Goal: Information Seeking & Learning: Learn about a topic

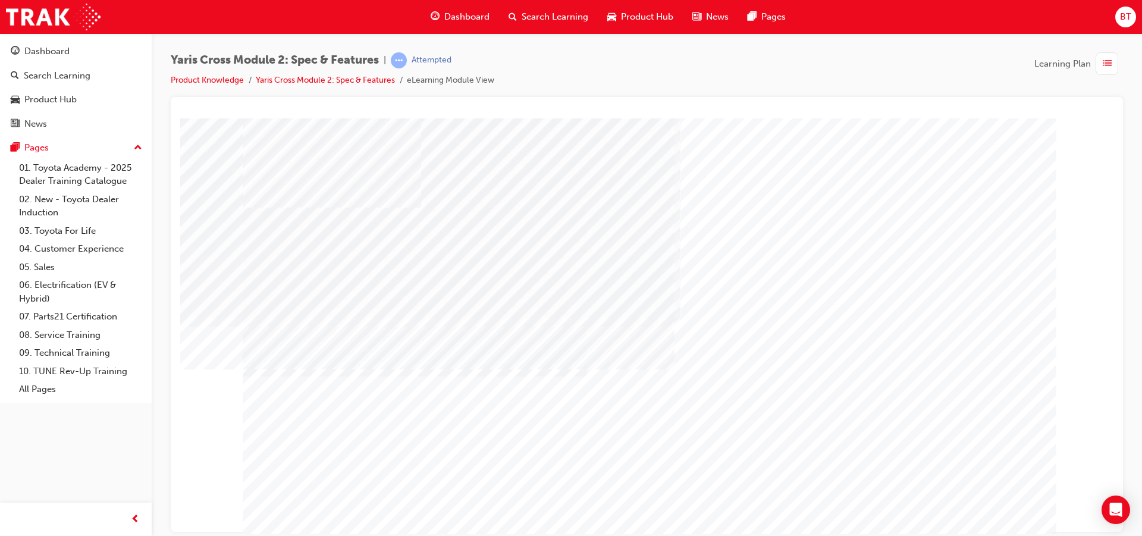
scroll to position [30, 0]
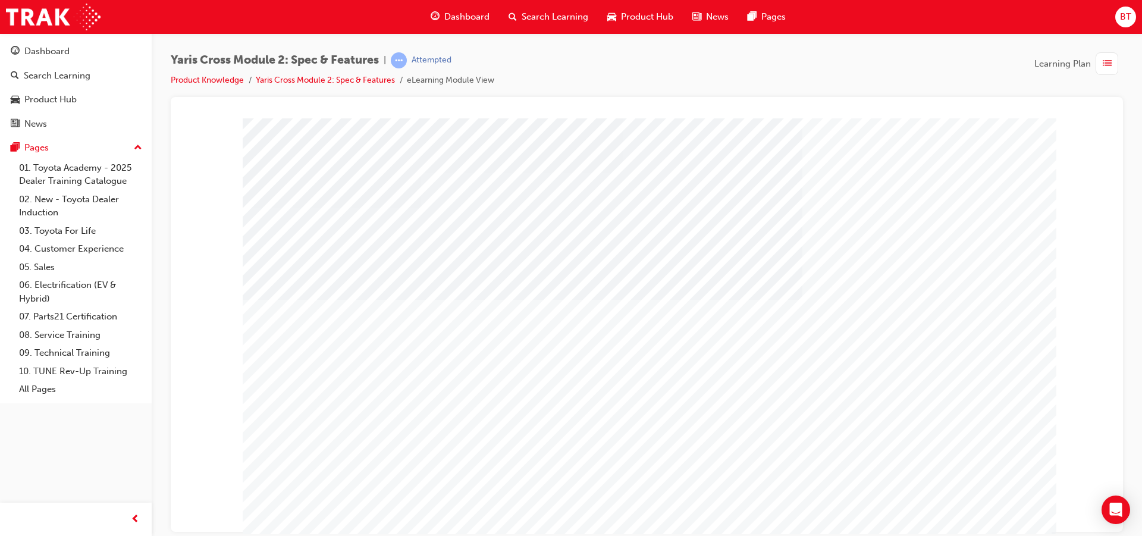
drag, startPoint x: 961, startPoint y: 197, endPoint x: 687, endPoint y: 232, distance: 276.4
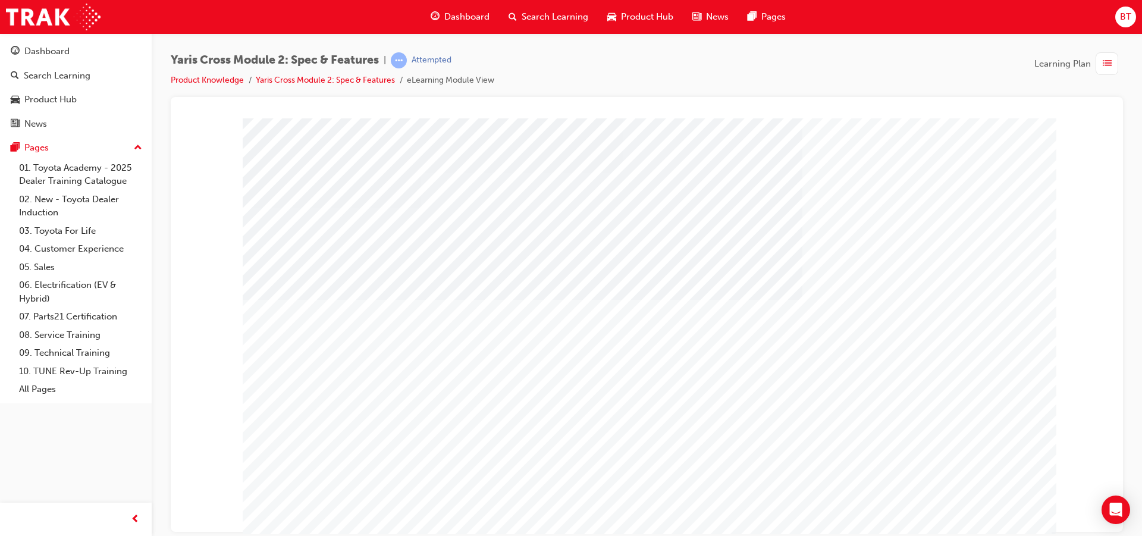
drag, startPoint x: 675, startPoint y: 234, endPoint x: 546, endPoint y: 253, distance: 131.0
click at [546, 253] on div at bounding box center [647, 332] width 809 height 428
drag, startPoint x: 546, startPoint y: 253, endPoint x: 534, endPoint y: 253, distance: 11.9
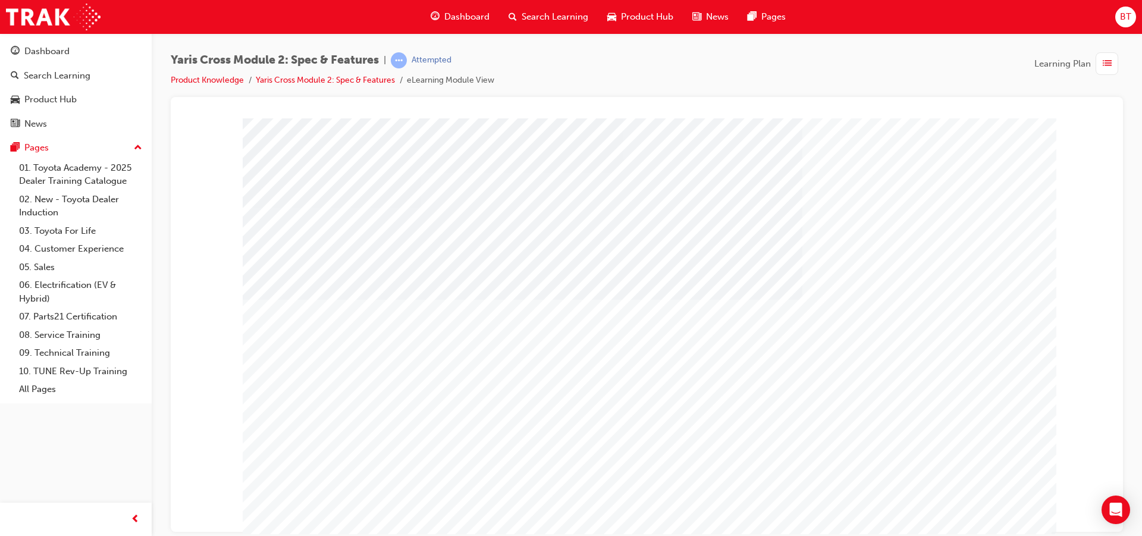
scroll to position [30, 0]
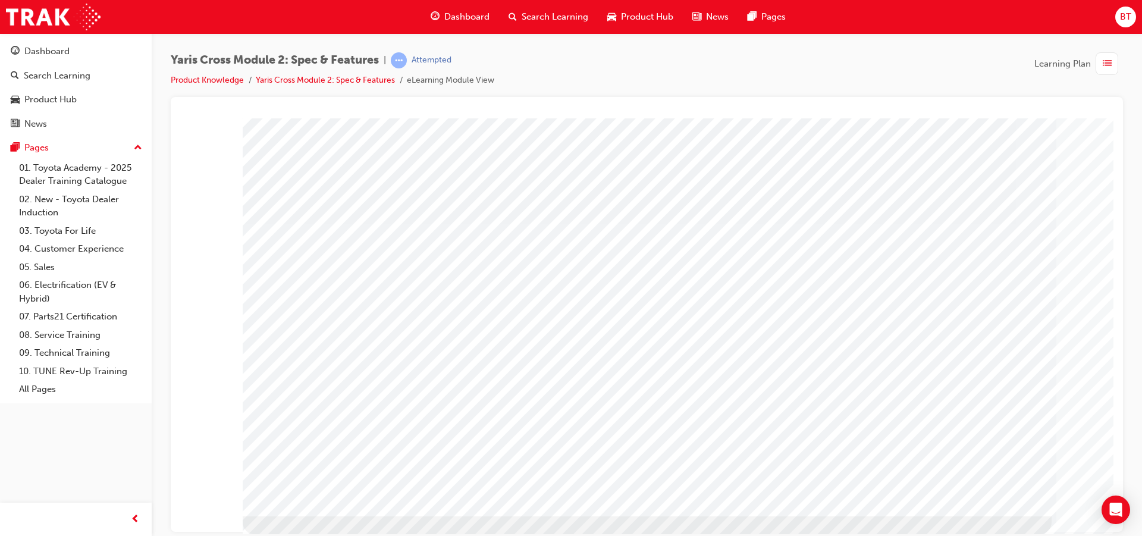
scroll to position [0, 0]
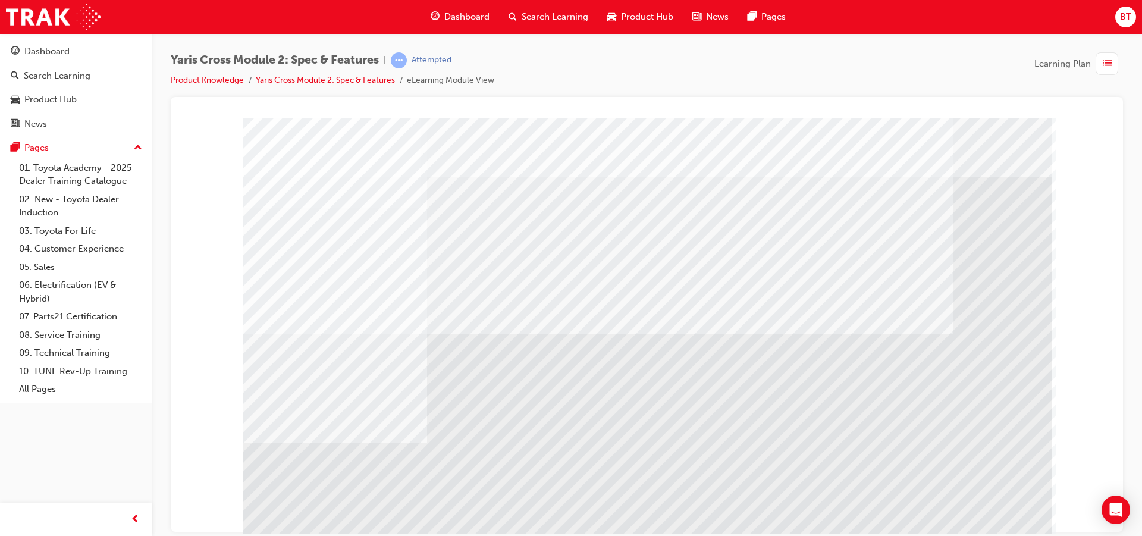
drag, startPoint x: 773, startPoint y: 433, endPoint x: 637, endPoint y: 422, distance: 136.1
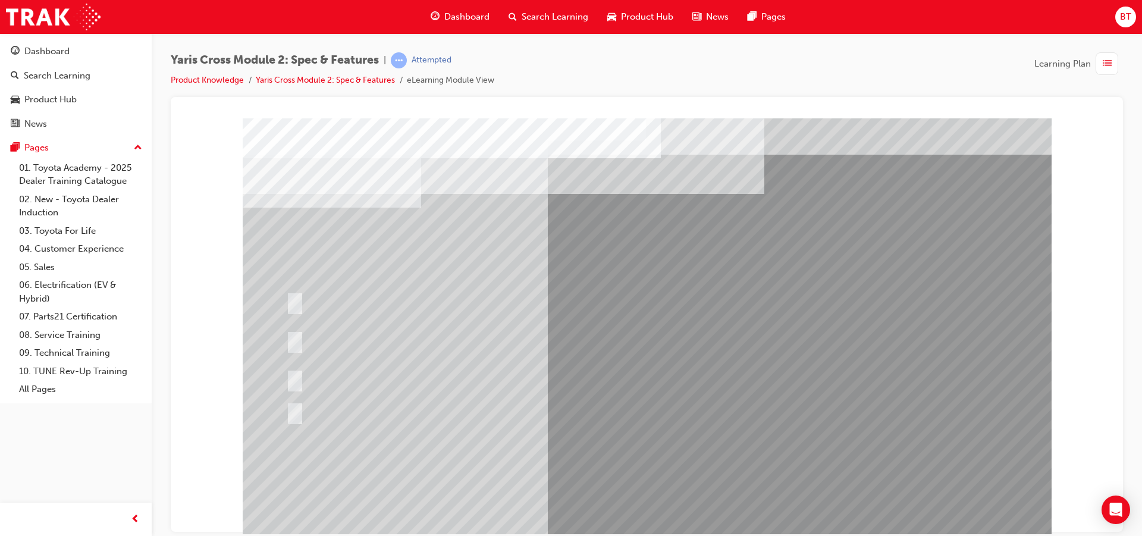
drag, startPoint x: 816, startPoint y: 358, endPoint x: 733, endPoint y: 346, distance: 84.7
click at [733, 346] on div at bounding box center [510, 340] width 448 height 43
radio input "true"
click at [733, 346] on div at bounding box center [510, 340] width 448 height 43
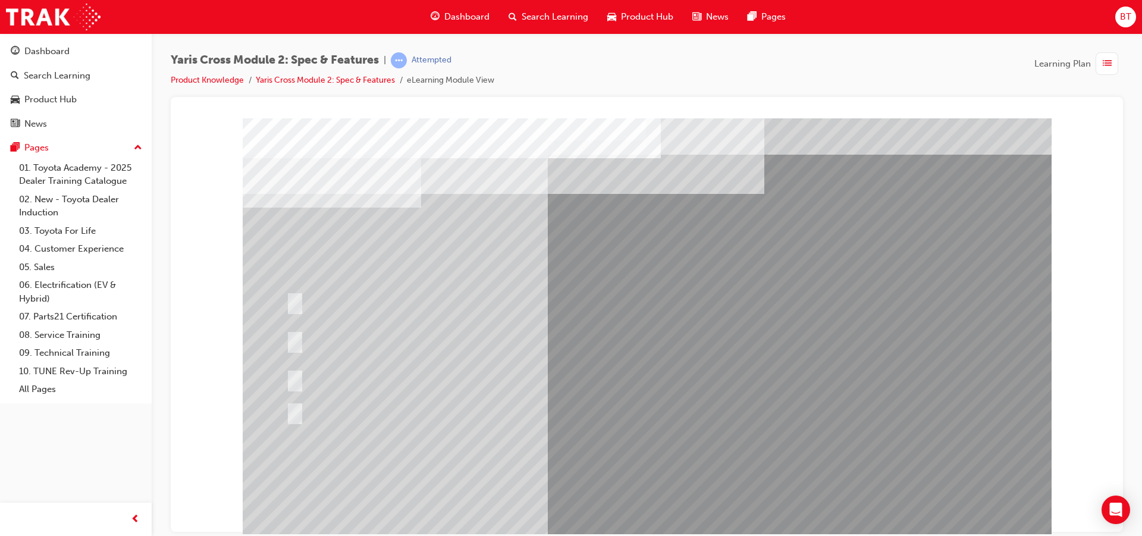
click at [733, 346] on div at bounding box center [510, 340] width 448 height 43
drag, startPoint x: 746, startPoint y: 291, endPoint x: 728, endPoint y: 284, distance: 18.7
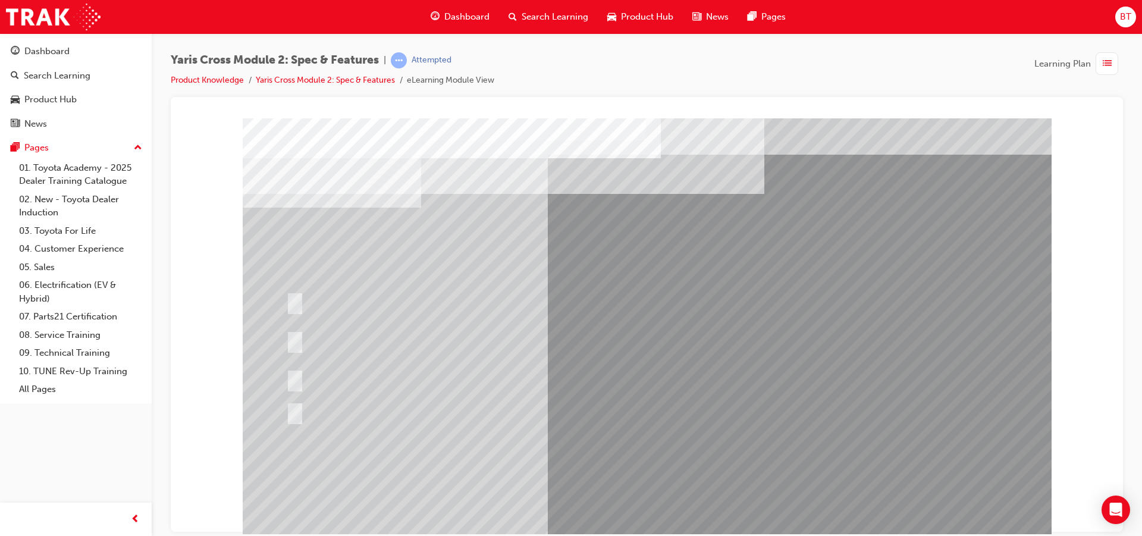
drag, startPoint x: 659, startPoint y: 272, endPoint x: 598, endPoint y: 253, distance: 64.1
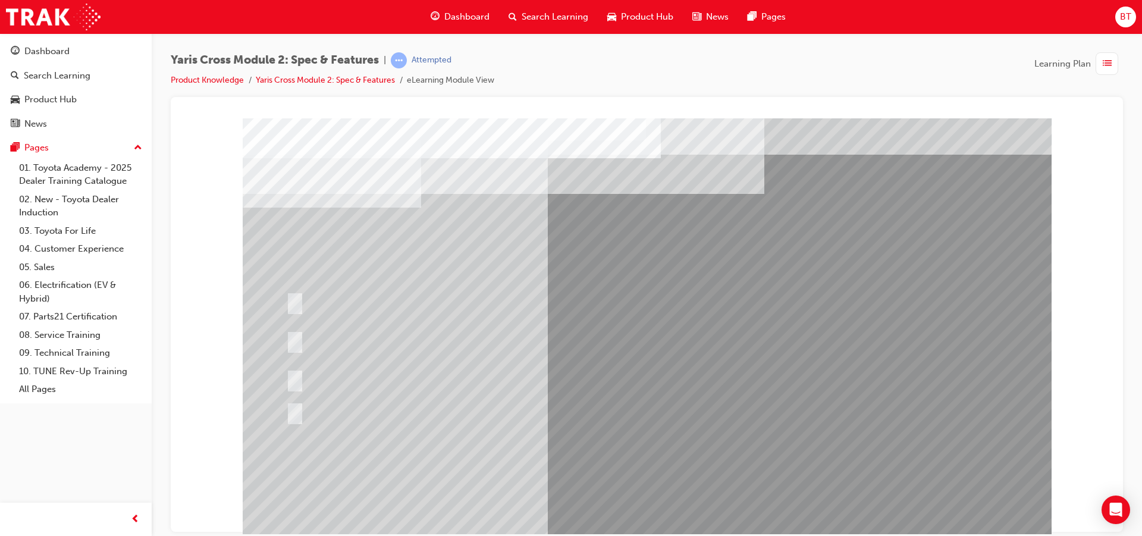
drag, startPoint x: 598, startPoint y: 253, endPoint x: 590, endPoint y: 246, distance: 10.1
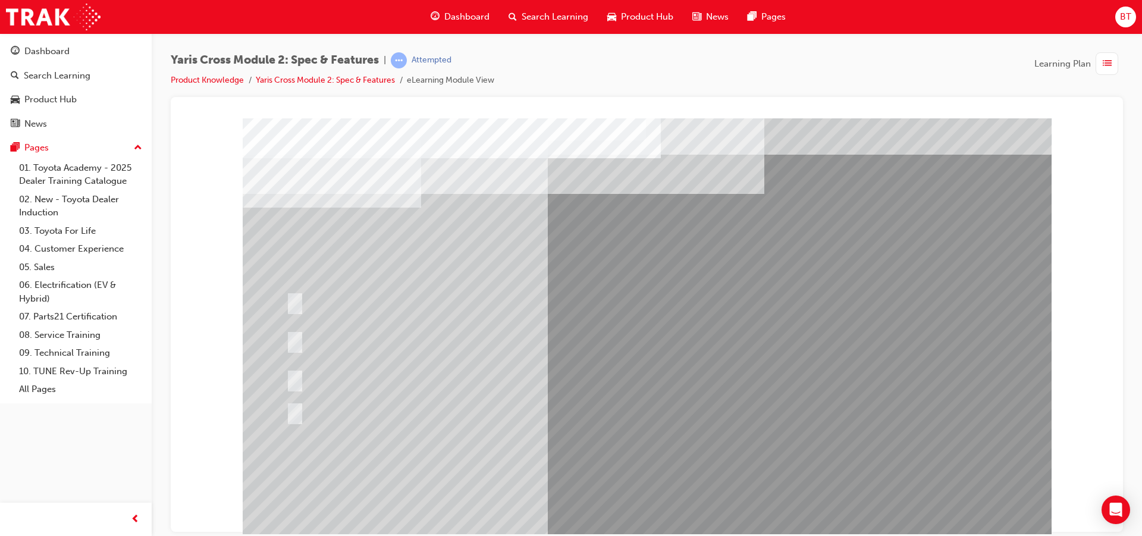
drag, startPoint x: 890, startPoint y: 428, endPoint x: 849, endPoint y: 442, distance: 43.4
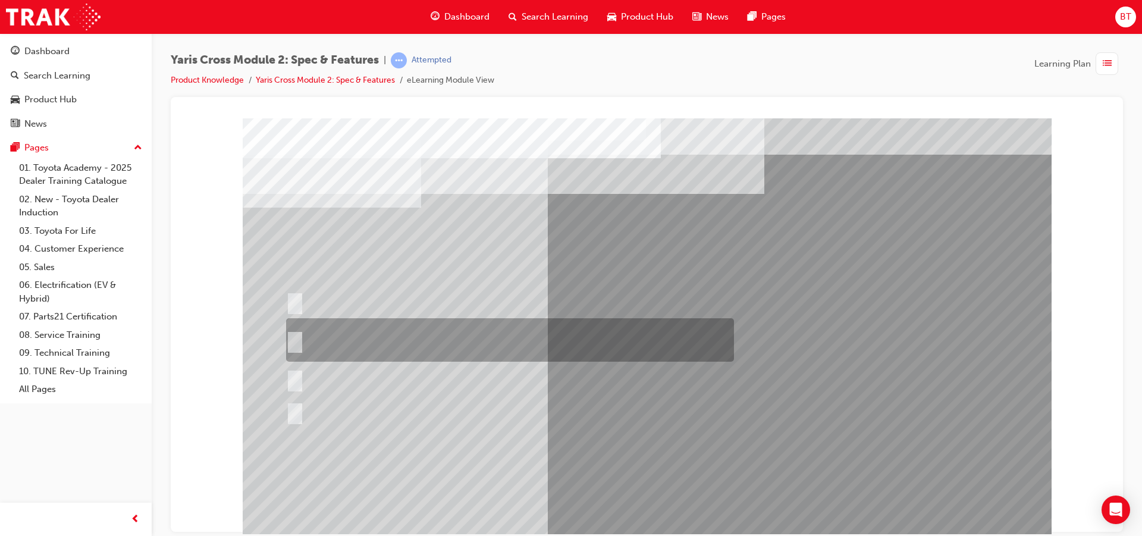
click at [649, 350] on div at bounding box center [507, 339] width 448 height 43
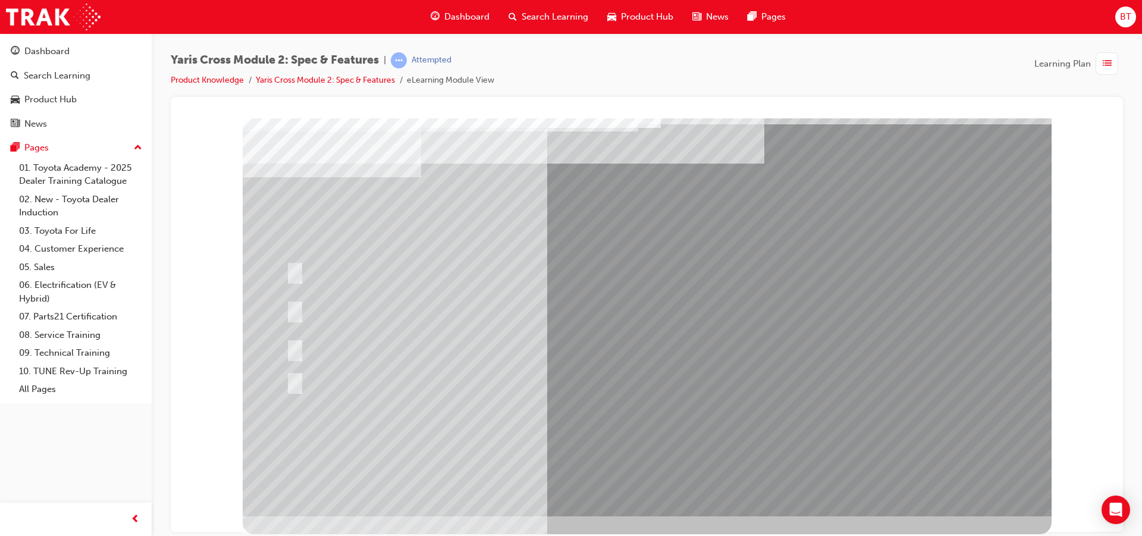
drag, startPoint x: 589, startPoint y: 421, endPoint x: 609, endPoint y: 416, distance: 20.8
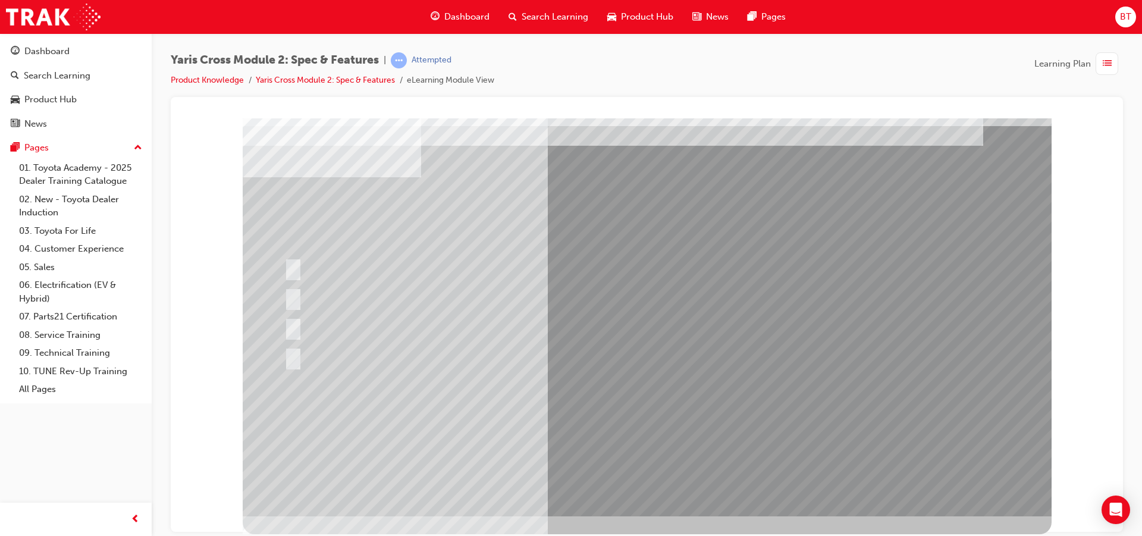
scroll to position [0, 0]
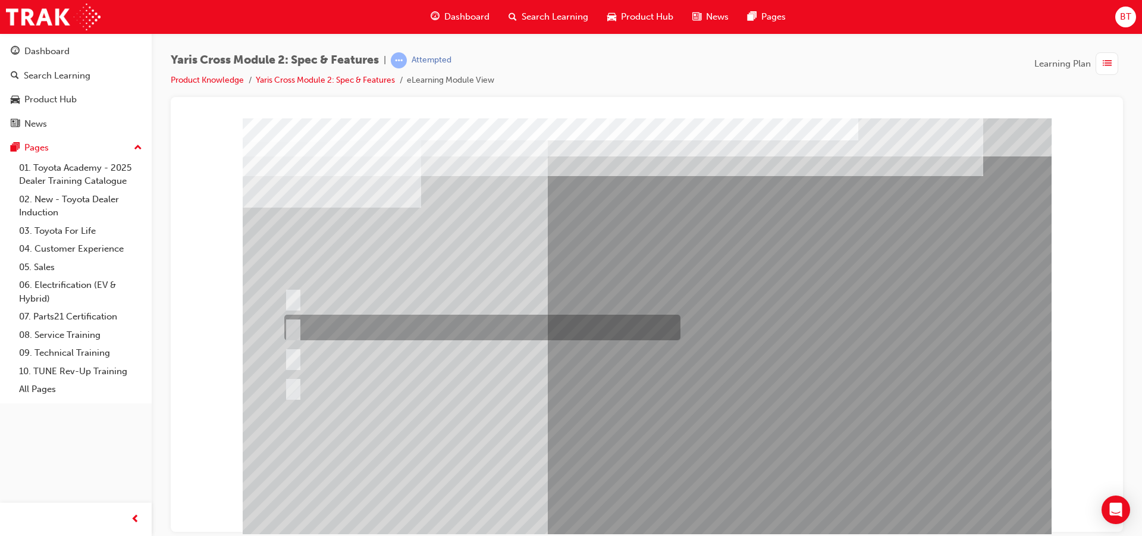
click at [351, 333] on div at bounding box center [479, 328] width 396 height 26
radio input "true"
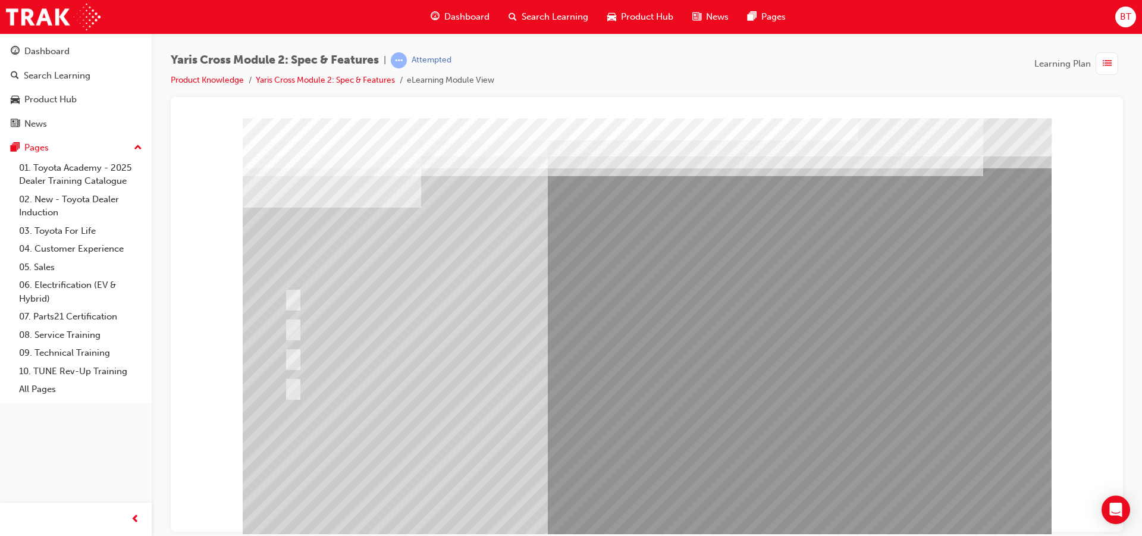
click at [619, 449] on div at bounding box center [647, 332] width 809 height 428
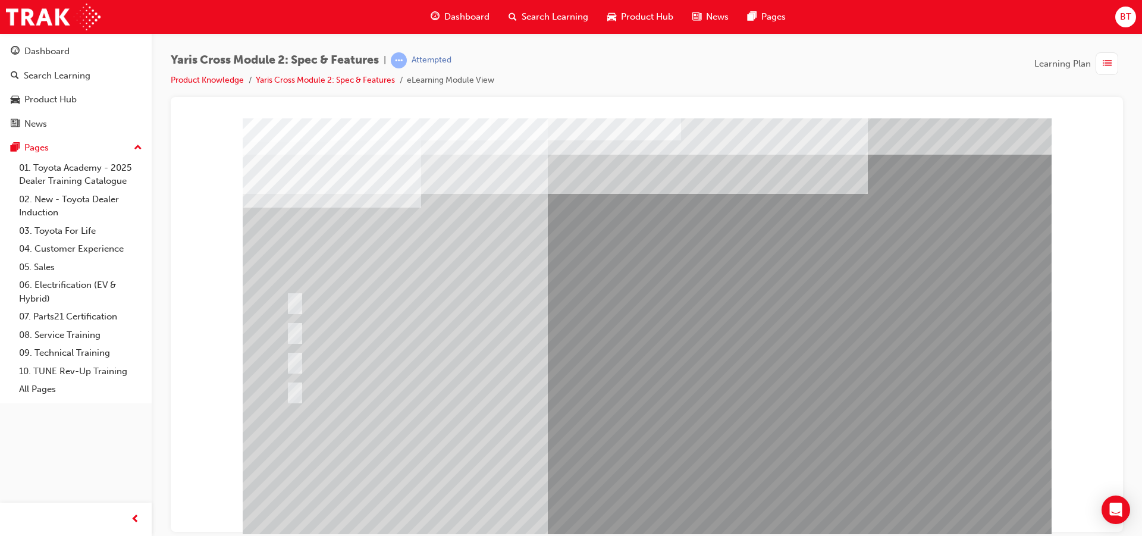
drag, startPoint x: 580, startPoint y: 241, endPoint x: 447, endPoint y: 223, distance: 135.0
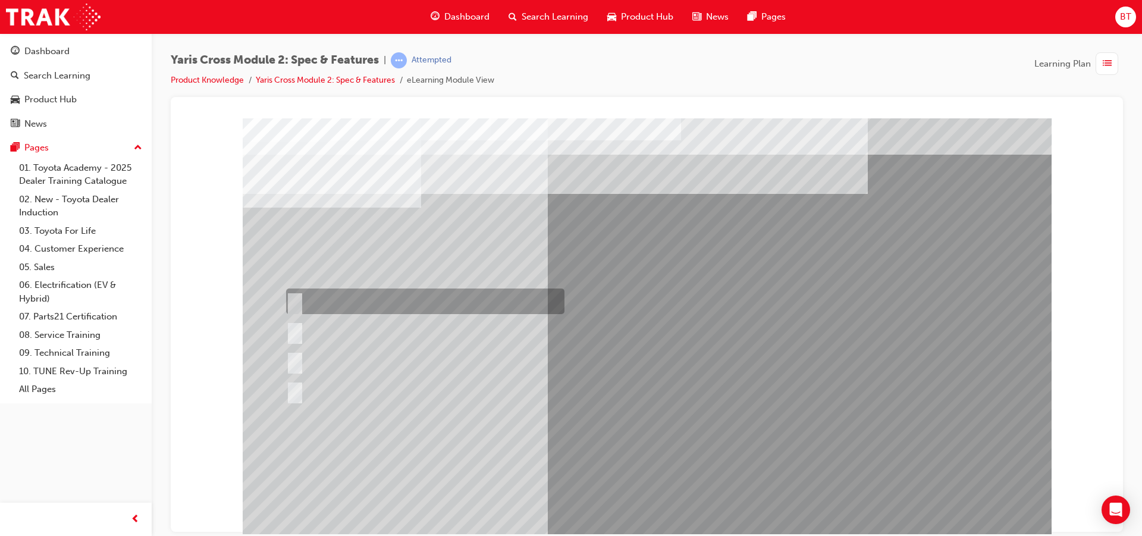
click at [411, 294] on div at bounding box center [422, 301] width 278 height 26
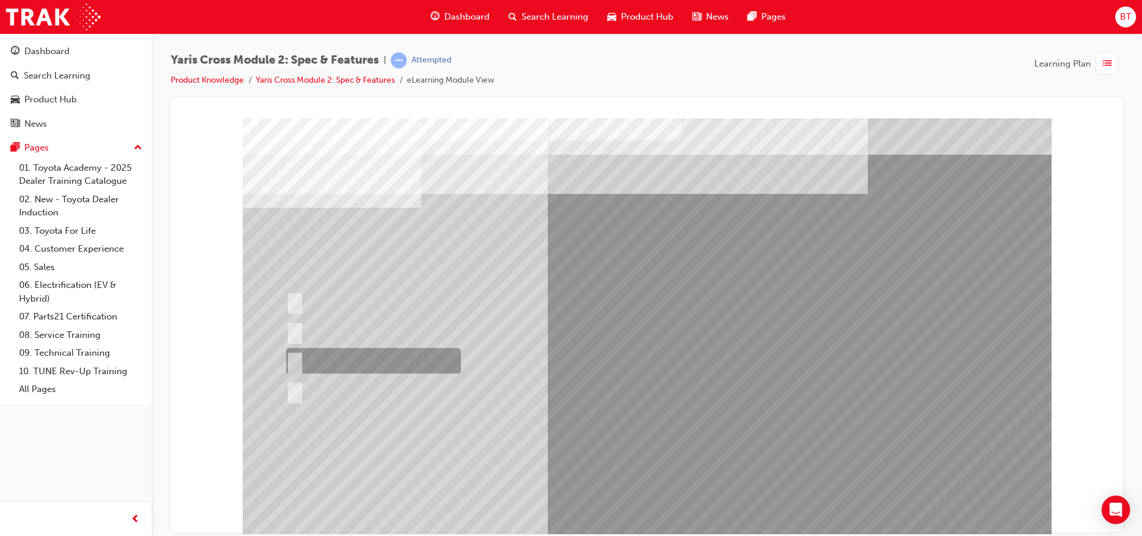
click at [398, 351] on div at bounding box center [370, 361] width 175 height 26
radio input "false"
radio input "true"
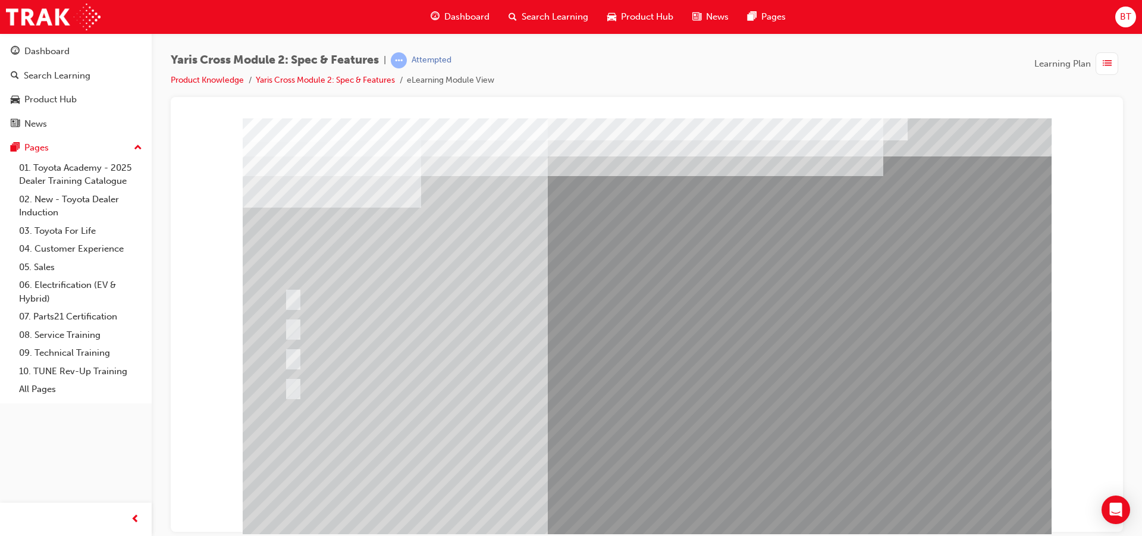
drag, startPoint x: 517, startPoint y: 366, endPoint x: 473, endPoint y: 261, distance: 113.8
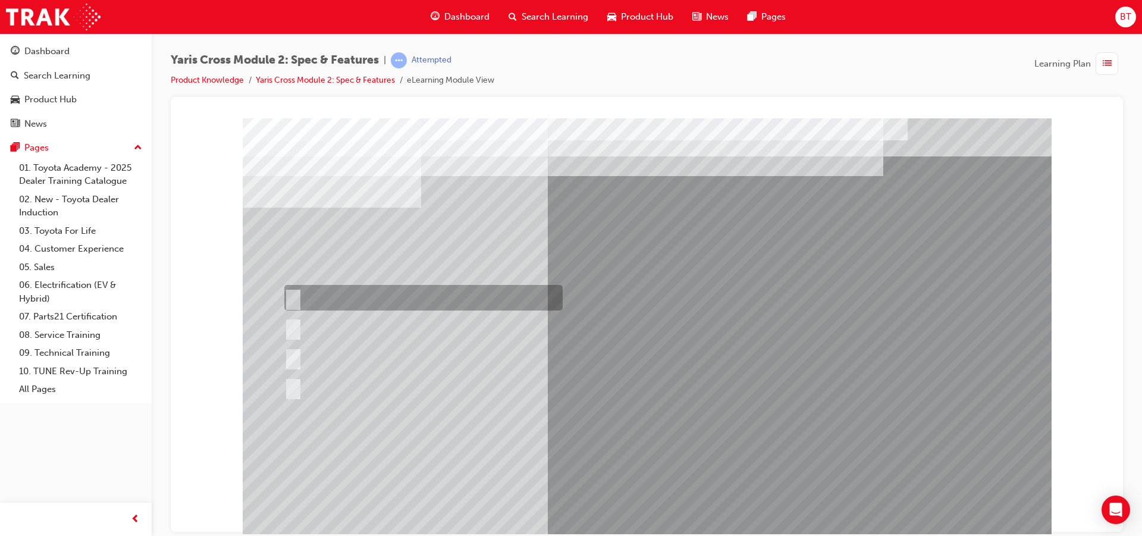
click at [359, 291] on div at bounding box center [420, 298] width 278 height 26
radio input "true"
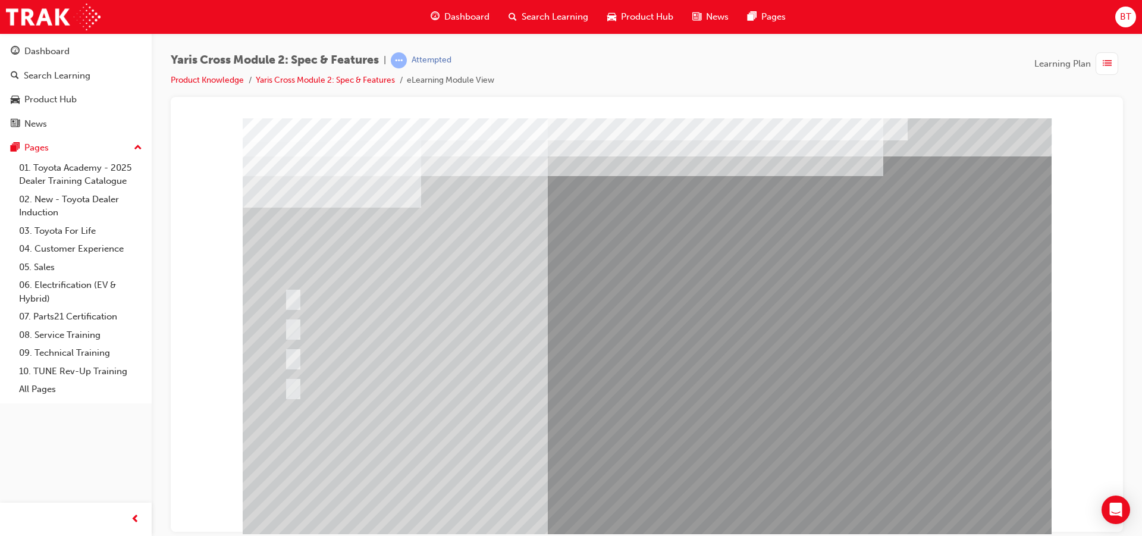
click at [573, 453] on div at bounding box center [647, 332] width 809 height 428
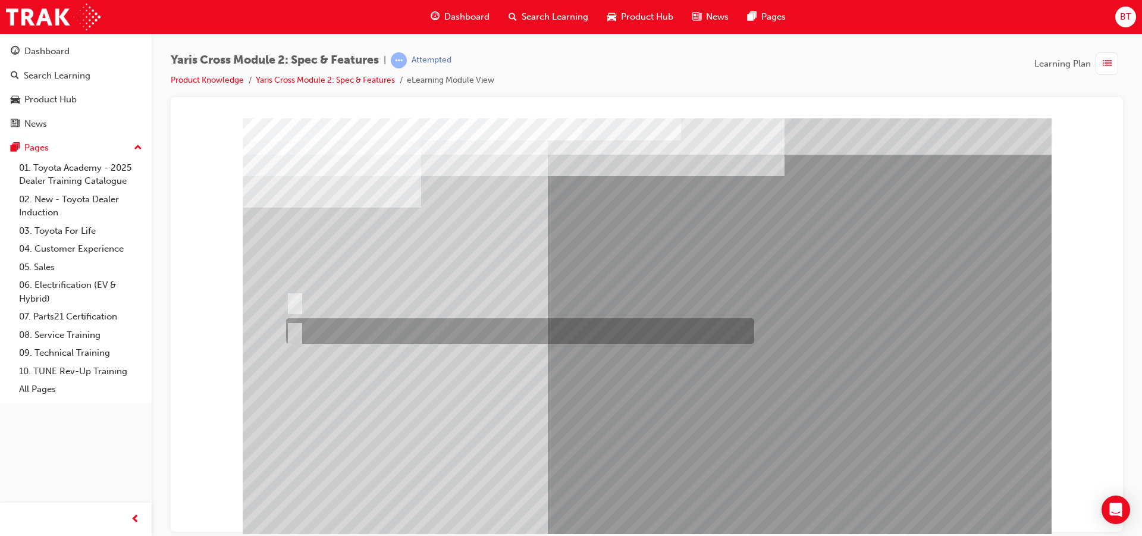
click at [348, 335] on div at bounding box center [517, 331] width 468 height 26
radio input "true"
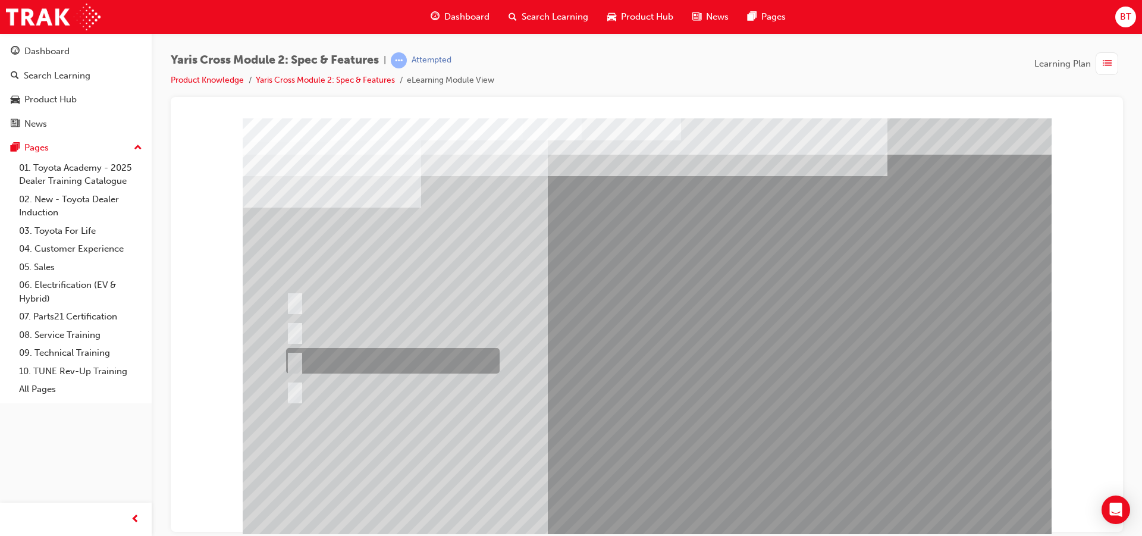
click at [454, 350] on div at bounding box center [389, 361] width 213 height 26
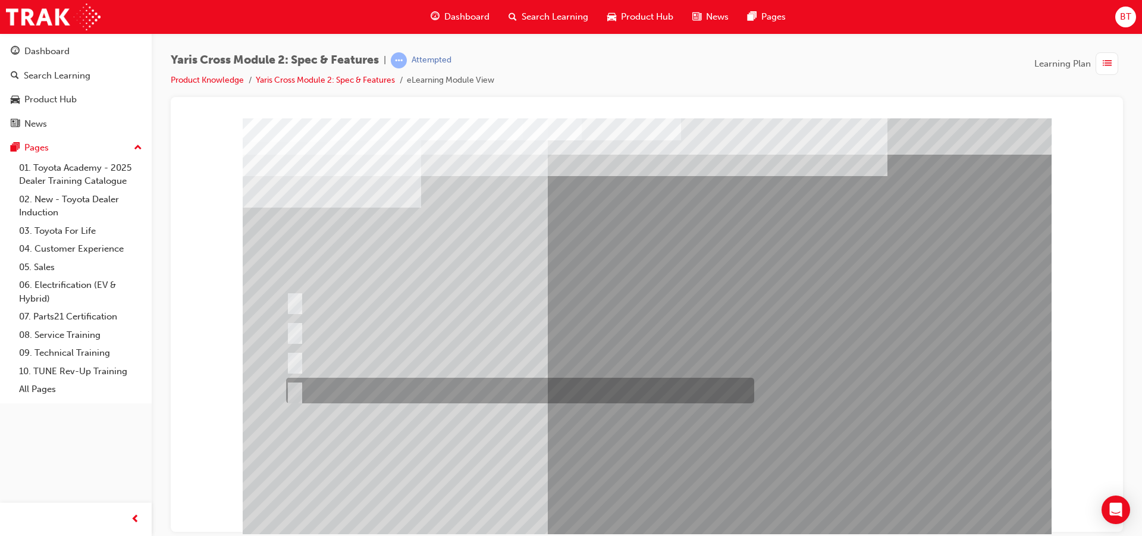
click at [403, 387] on div at bounding box center [517, 391] width 468 height 26
radio input "false"
radio input "true"
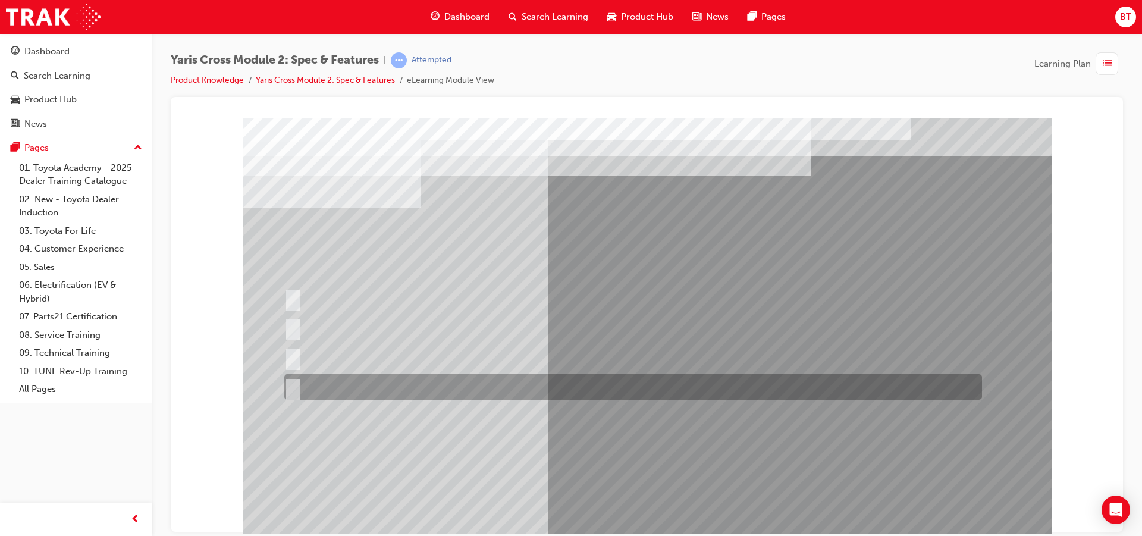
click at [418, 397] on div at bounding box center [629, 387] width 697 height 26
radio input "true"
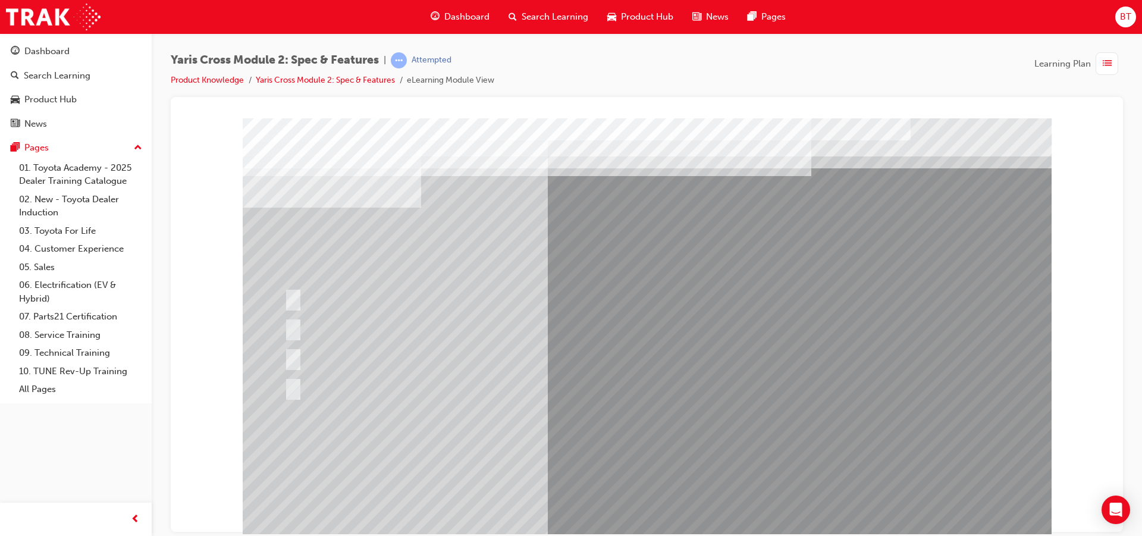
click at [589, 450] on div at bounding box center [647, 332] width 809 height 428
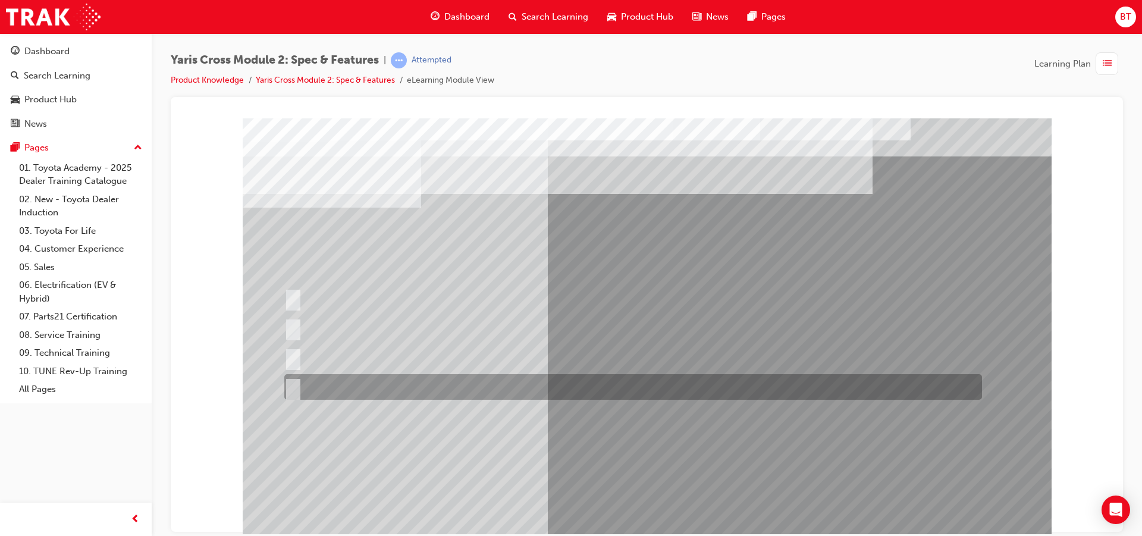
click at [480, 382] on div at bounding box center [629, 387] width 697 height 26
radio input "true"
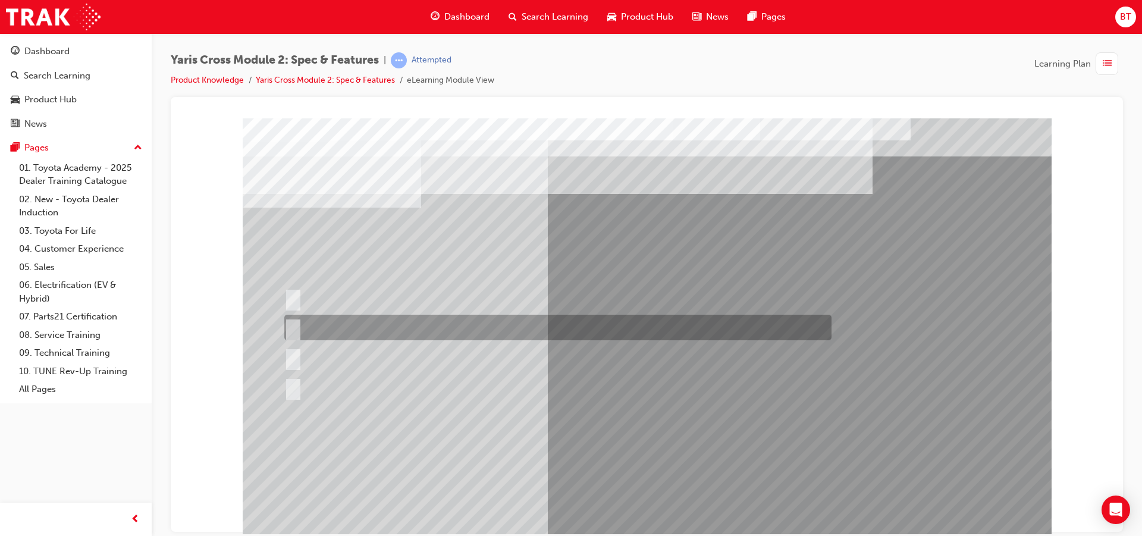
click at [441, 332] on div at bounding box center [554, 328] width 547 height 26
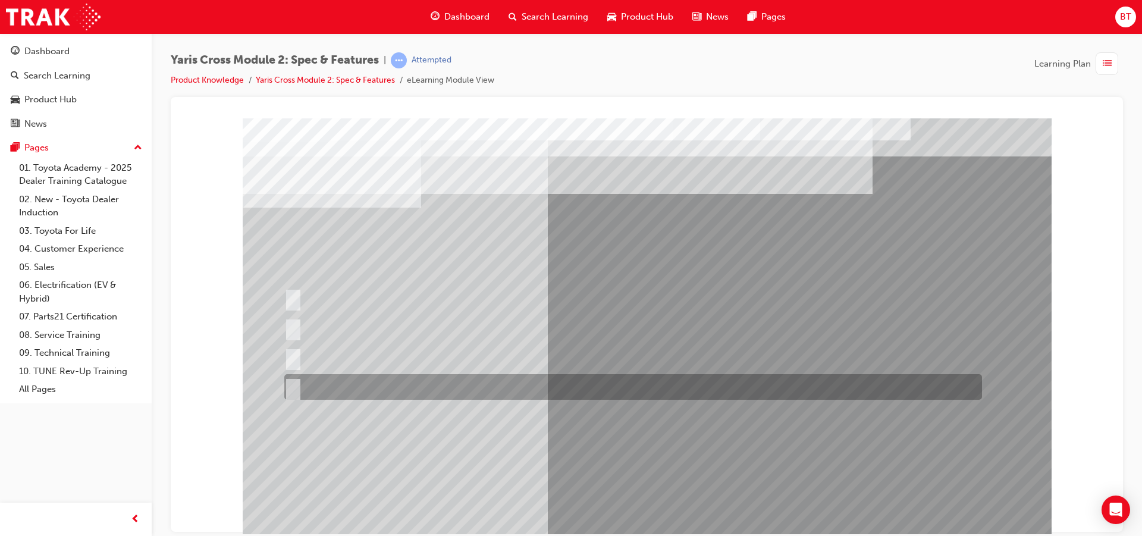
click at [442, 383] on div at bounding box center [629, 387] width 697 height 26
radio input "false"
radio input "true"
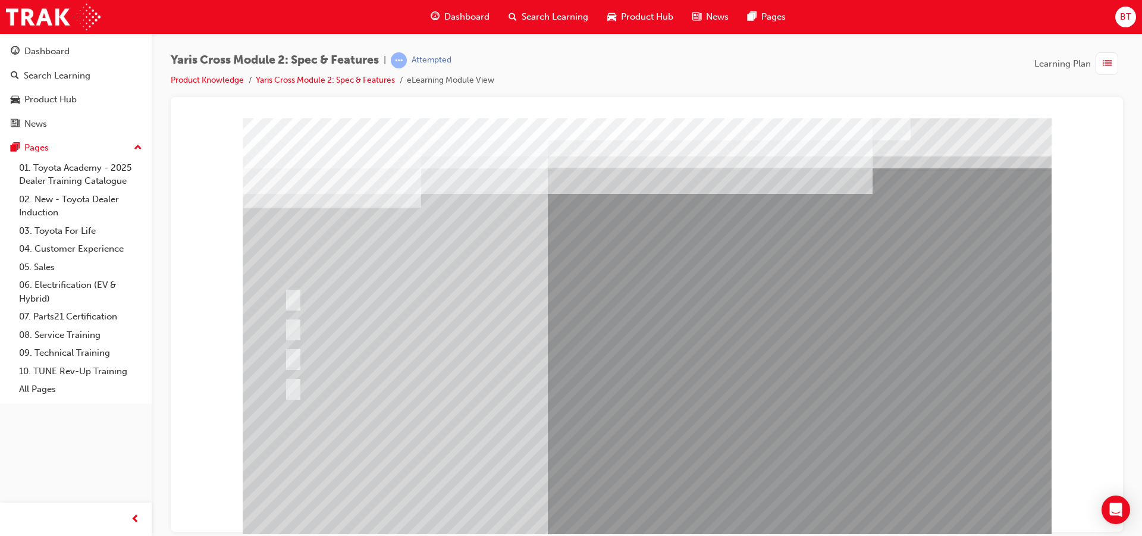
click at [637, 442] on div at bounding box center [647, 332] width 809 height 428
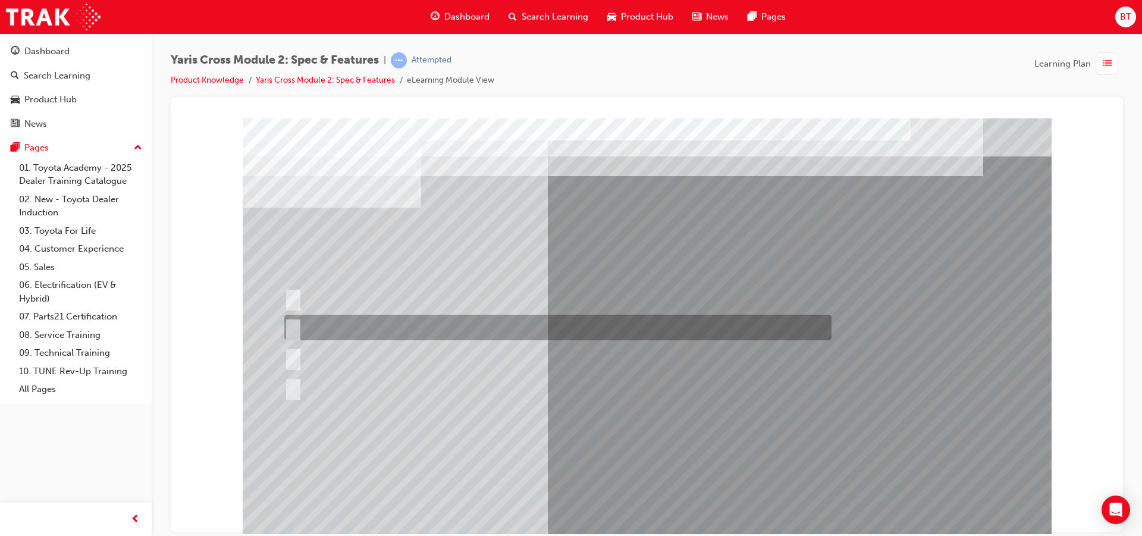
click at [464, 334] on div at bounding box center [554, 328] width 547 height 26
radio input "true"
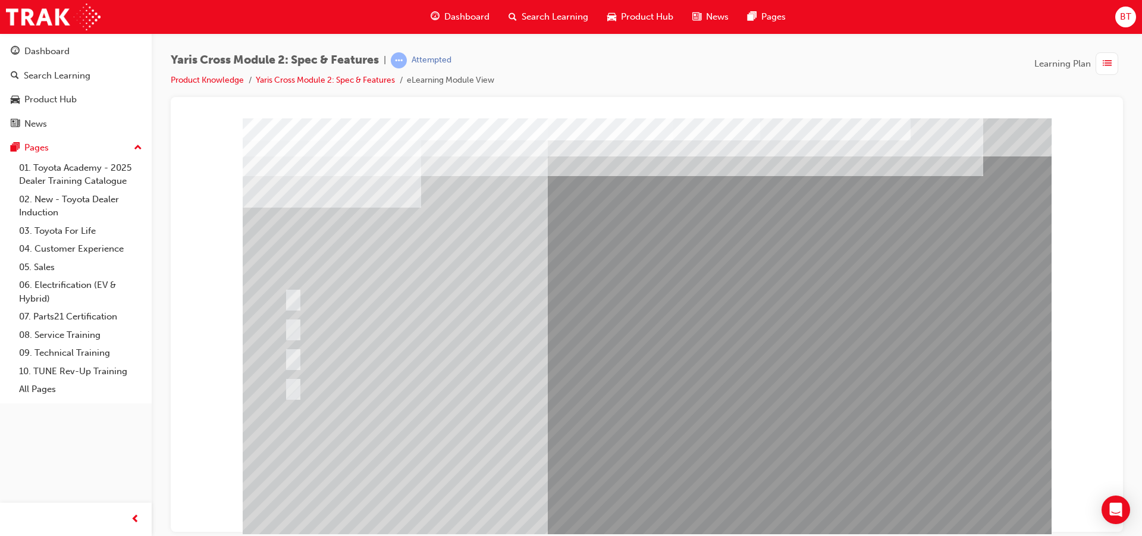
click at [598, 453] on div at bounding box center [647, 332] width 809 height 428
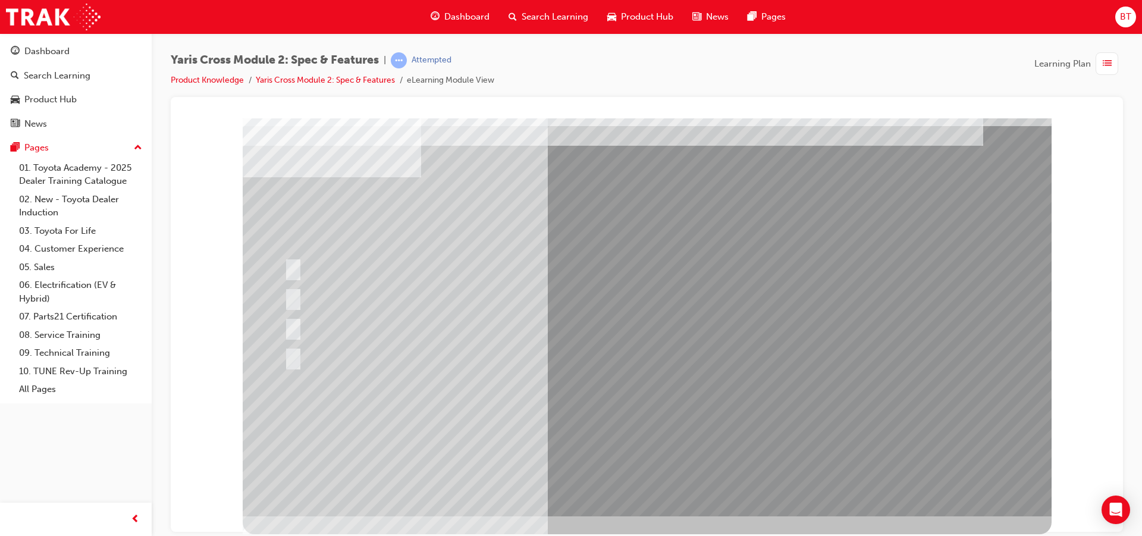
drag, startPoint x: 536, startPoint y: 90, endPoint x: 520, endPoint y: 95, distance: 17.3
click at [520, 95] on div "Yaris Cross Module 2: Spec & Features | Attempted Product Knowledge Yaris Cross…" at bounding box center [647, 74] width 952 height 45
click at [525, 97] on div at bounding box center [647, 314] width 952 height 435
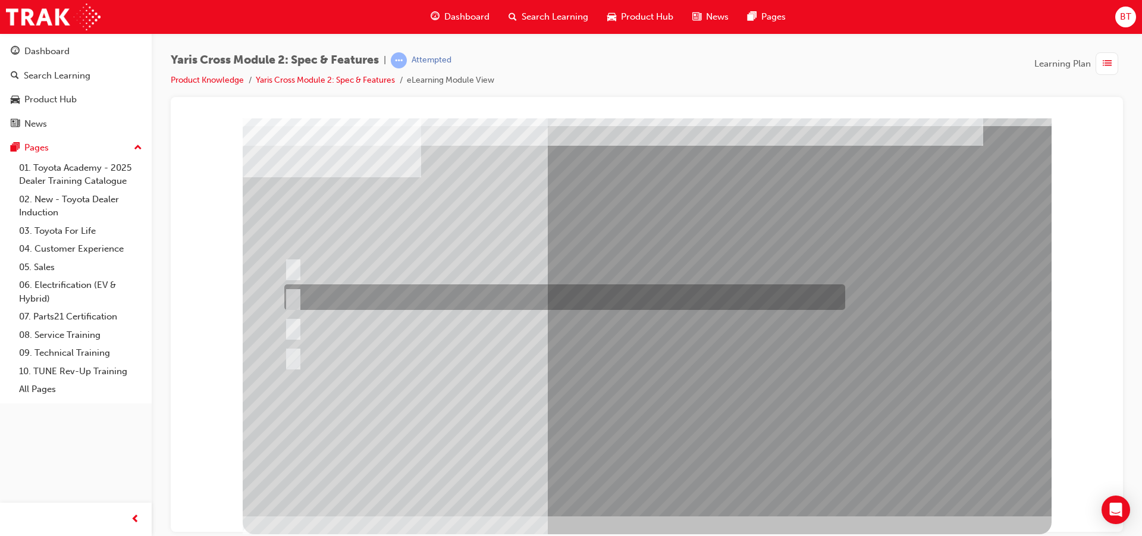
click at [605, 300] on div at bounding box center [561, 297] width 561 height 26
radio input "true"
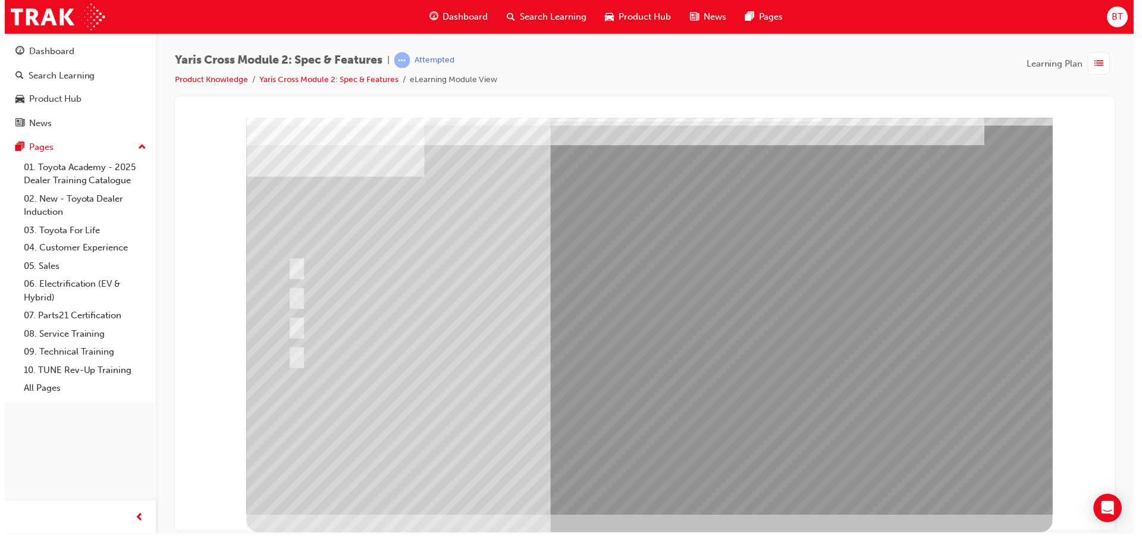
scroll to position [0, 0]
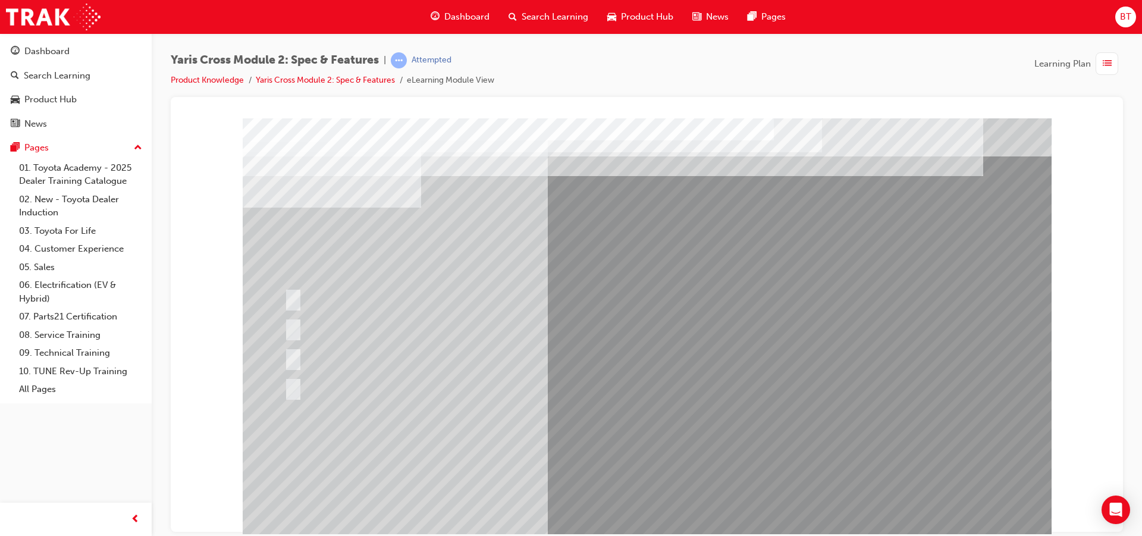
click at [571, 445] on div at bounding box center [647, 332] width 809 height 428
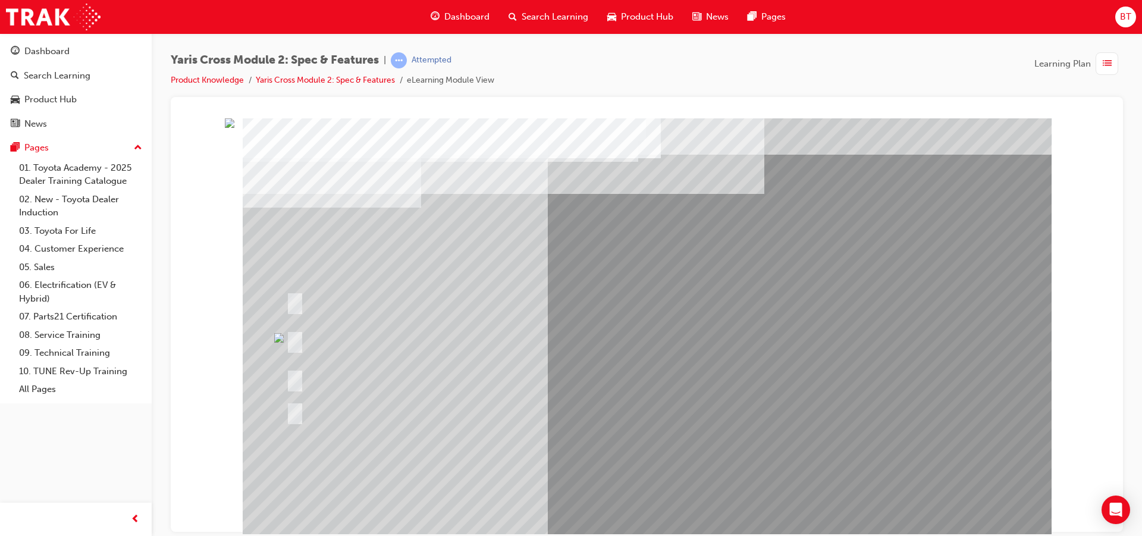
click at [404, 57] on span "learningRecordVerb_ATTEMPT-icon" at bounding box center [399, 60] width 16 height 16
click at [424, 62] on div "Attempted" at bounding box center [431, 60] width 40 height 11
click at [454, 15] on span "Dashboard" at bounding box center [466, 17] width 45 height 14
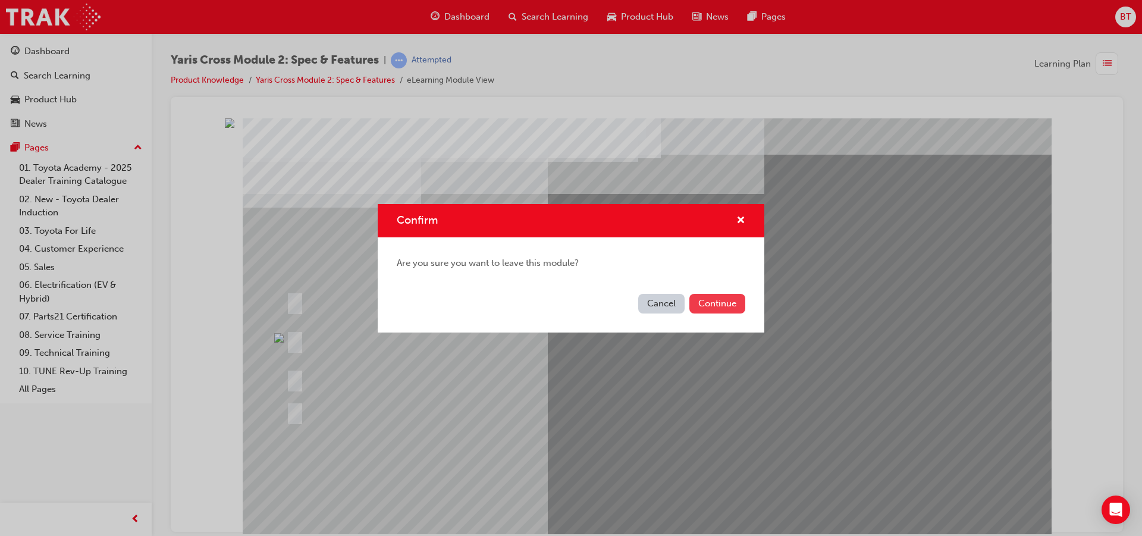
click at [721, 299] on button "Continue" at bounding box center [717, 304] width 56 height 20
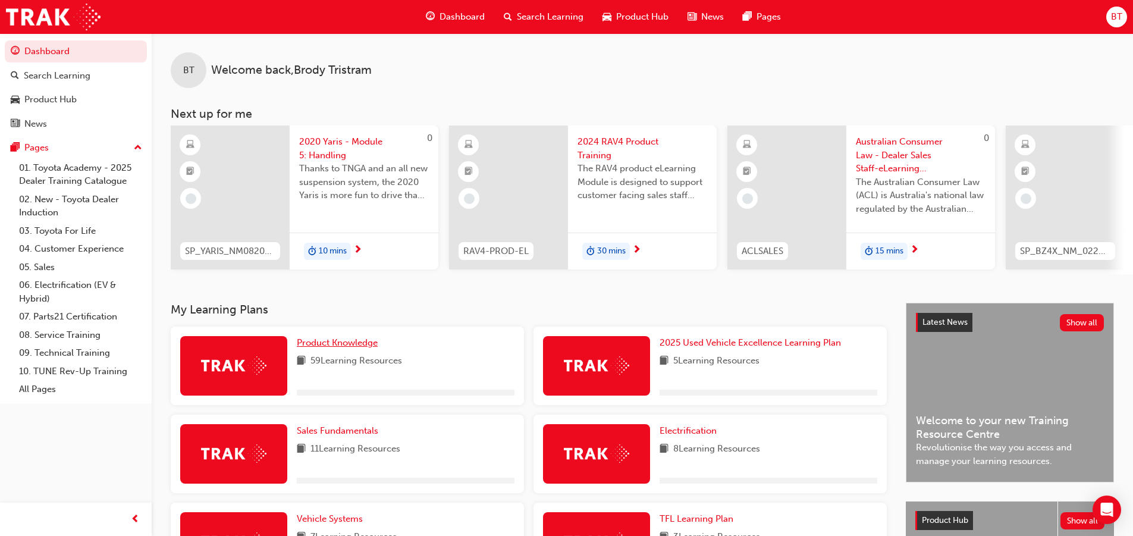
click at [329, 344] on span "Product Knowledge" at bounding box center [337, 342] width 81 height 11
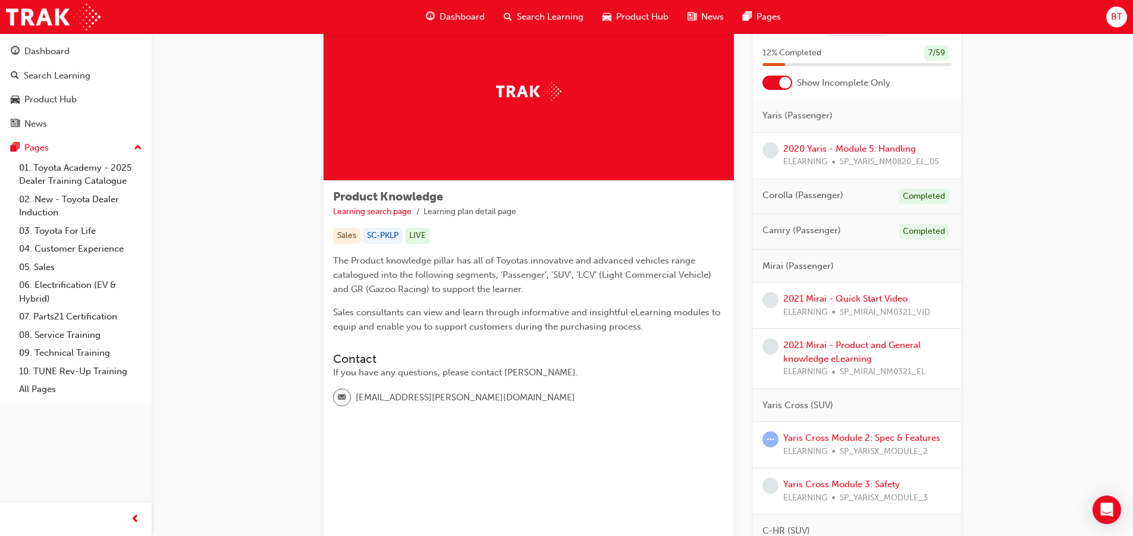
scroll to position [119, 0]
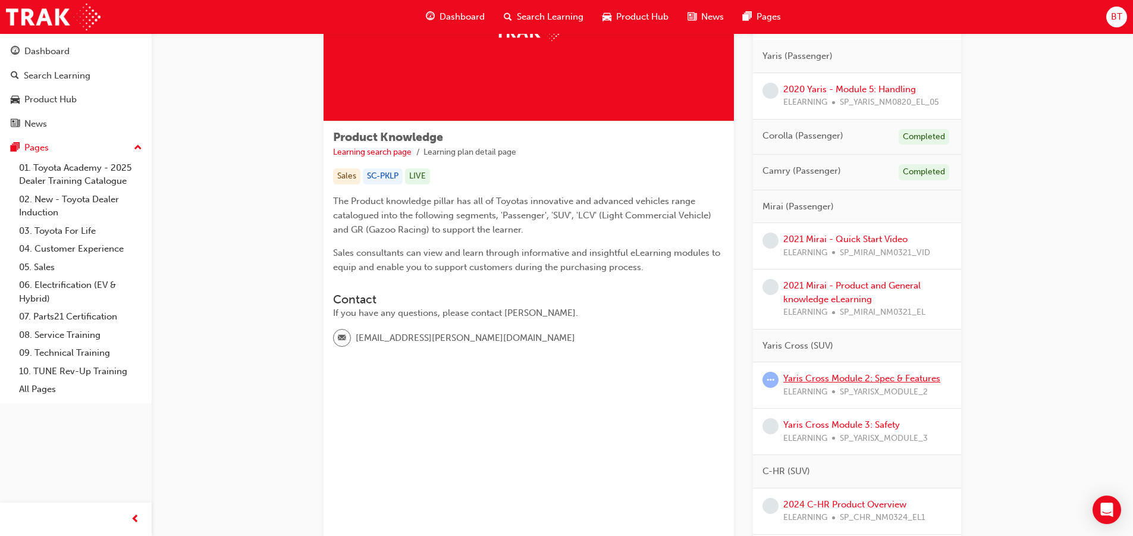
click at [868, 377] on link "Yaris Cross Module 2: Spec & Features" at bounding box center [861, 378] width 157 height 11
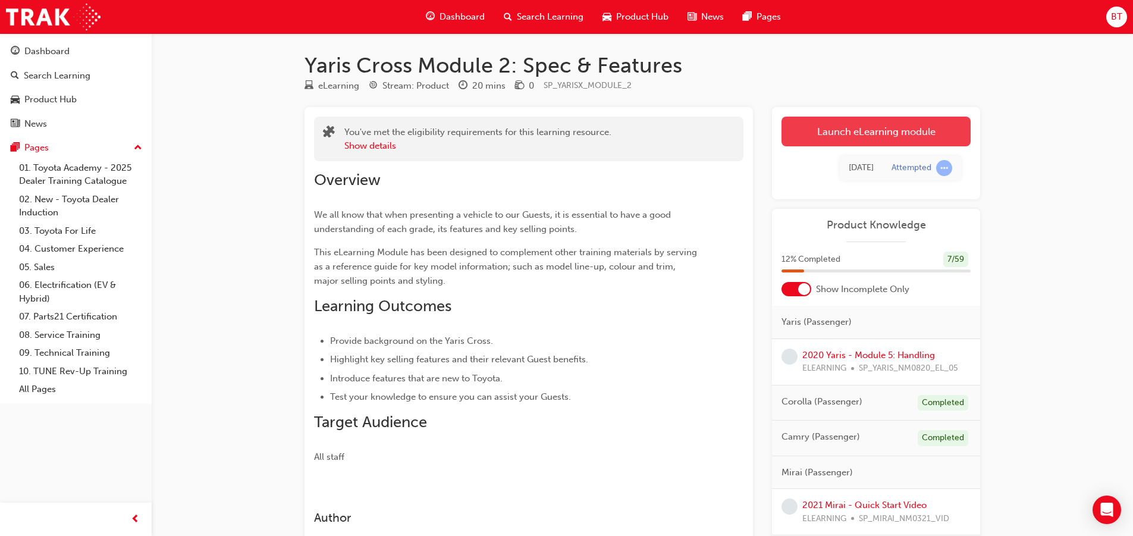
click at [837, 140] on link "Launch eLearning module" at bounding box center [875, 132] width 189 height 30
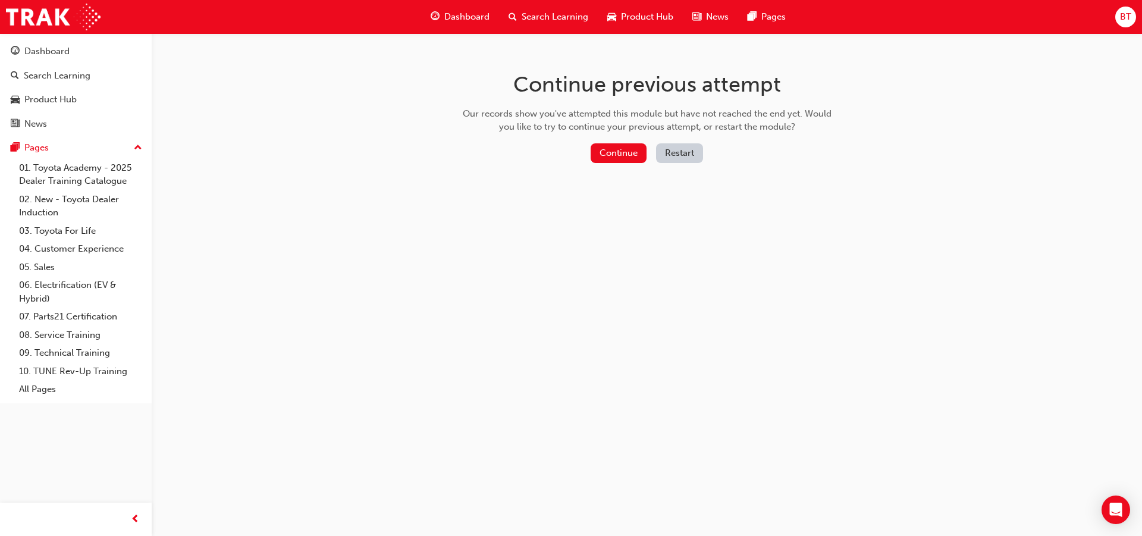
click at [682, 159] on button "Restart" at bounding box center [679, 153] width 47 height 20
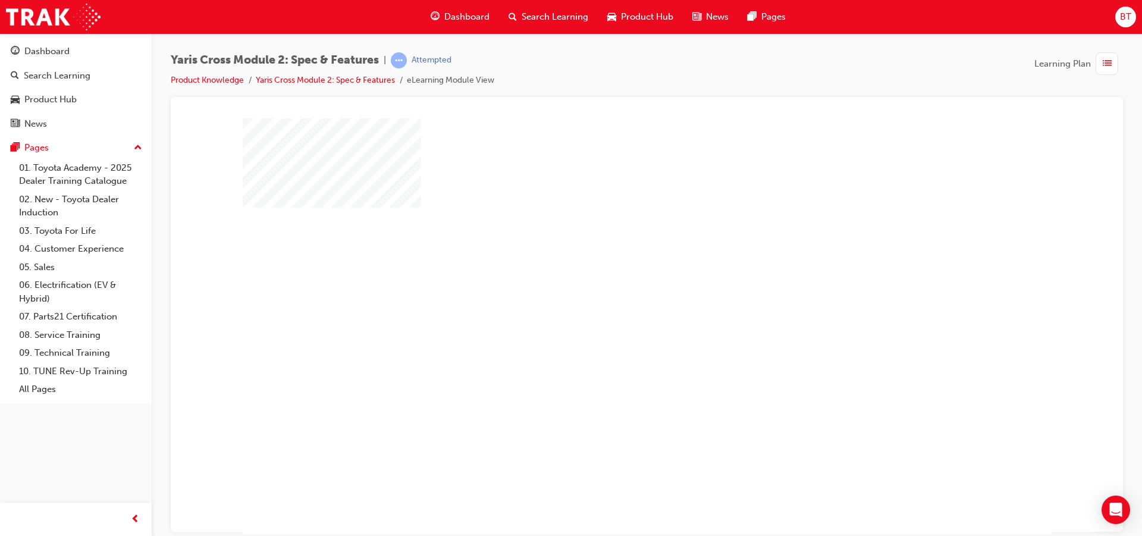
click at [612, 291] on div "play" at bounding box center [612, 291] width 0 height 0
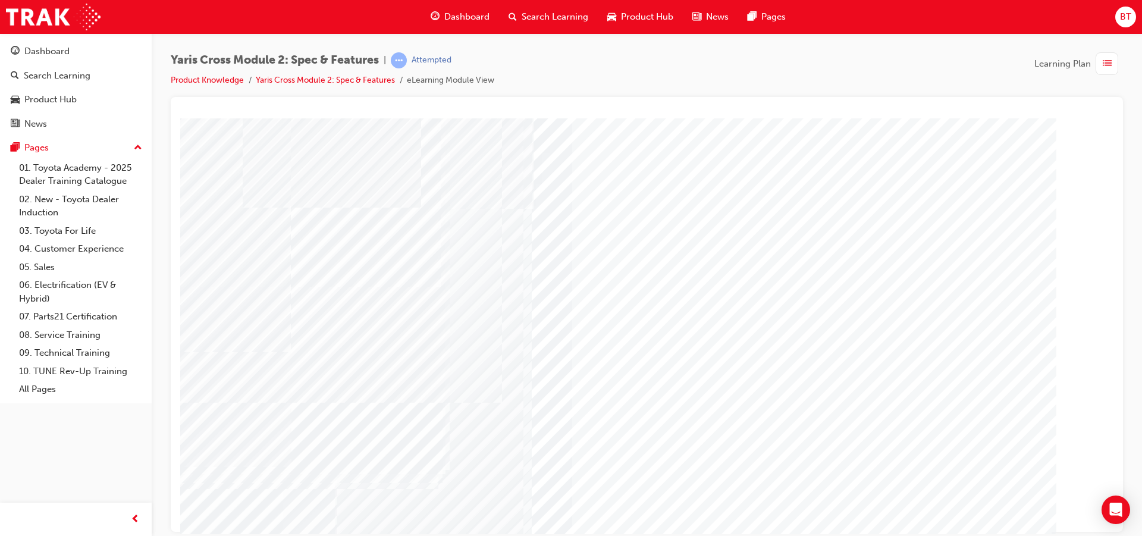
scroll to position [30, 0]
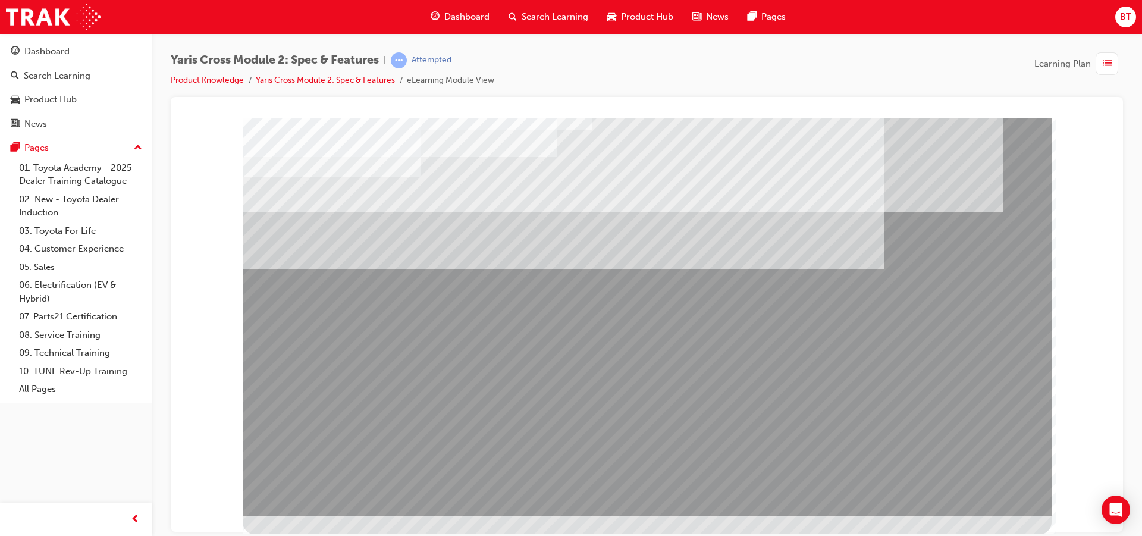
scroll to position [0, 0]
